Goal: Check status: Check status

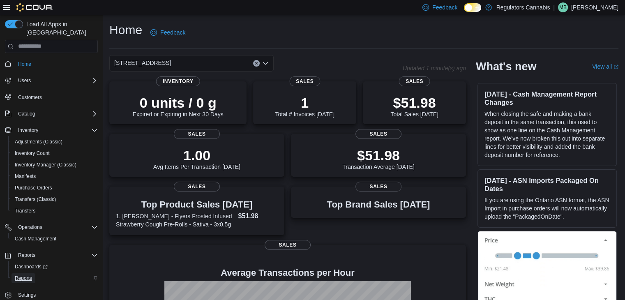
click at [25, 275] on span "Reports" at bounding box center [23, 278] width 17 height 7
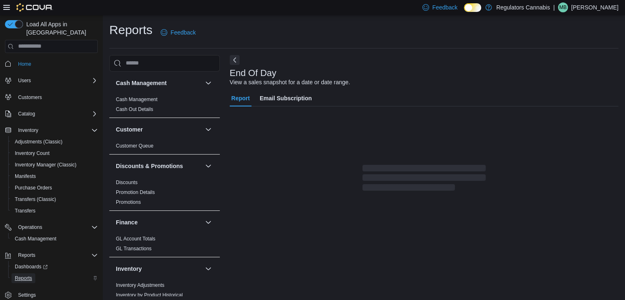
scroll to position [3, 0]
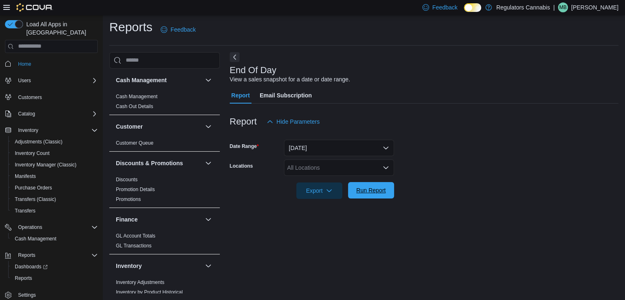
click at [385, 193] on span "Run Report" at bounding box center [372, 190] width 30 height 8
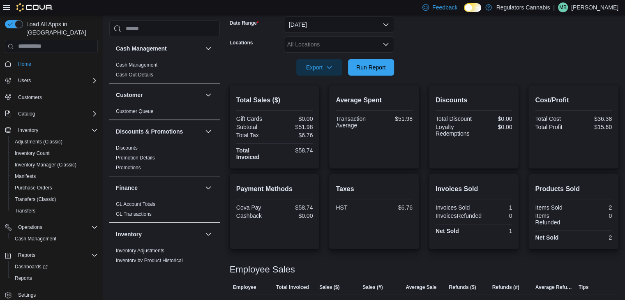
scroll to position [144, 0]
